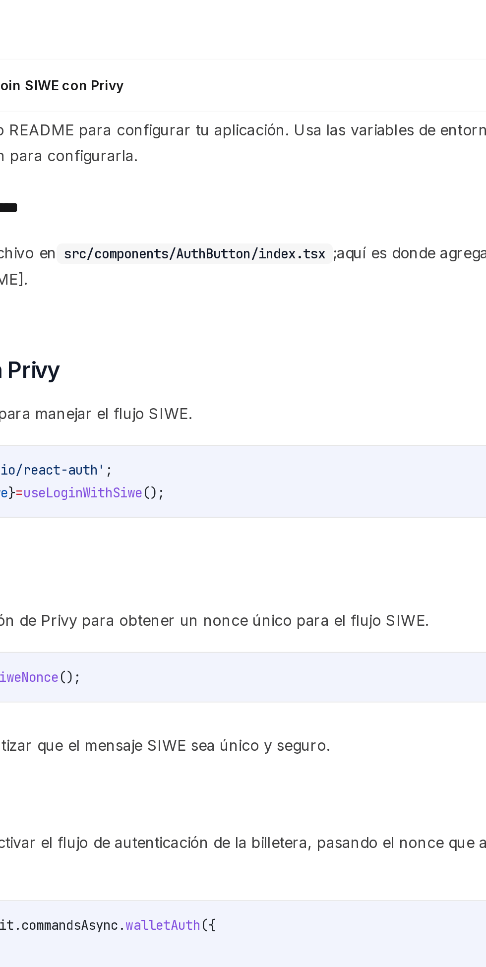
scroll to position [65, 0]
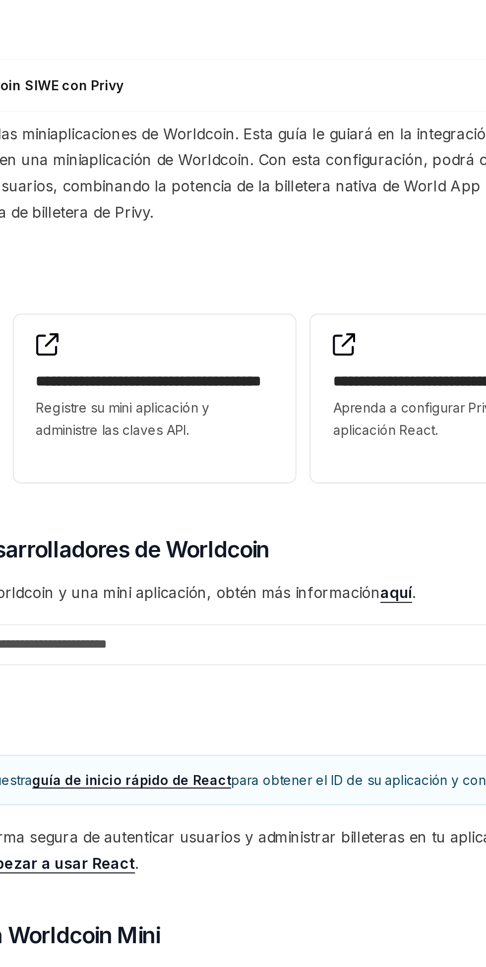
type textarea "*"
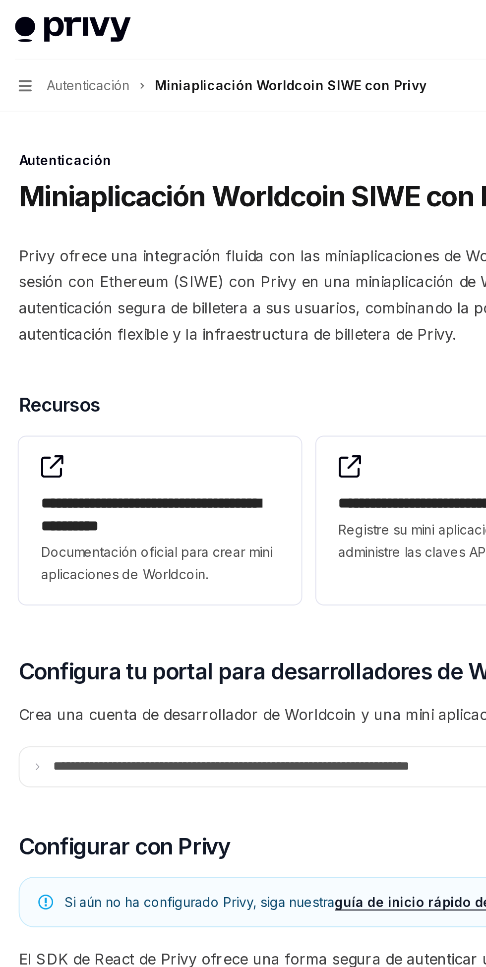
click at [34, 304] on font "Documentación oficial para crear mini aplicaciones de Worldcoin." at bounding box center [83, 299] width 123 height 20
